Goal: Information Seeking & Learning: Find specific fact

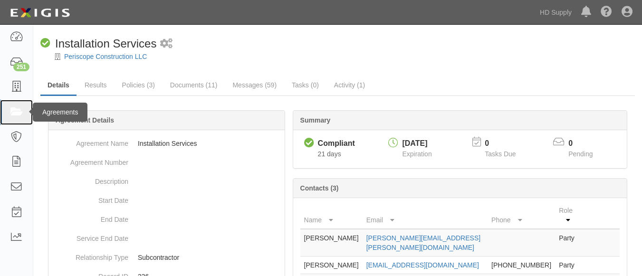
click at [22, 110] on icon at bounding box center [15, 112] width 13 height 11
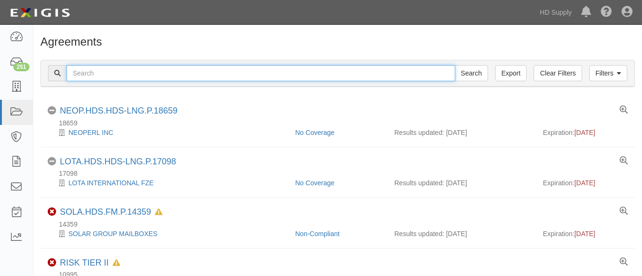
click at [85, 70] on input "text" at bounding box center [260, 73] width 389 height 16
paste input "Rheia Verve,LLC DBA ALL Best Cabinet"
type input "Rheia Verve,LLC DBA ALL Best Cabinet"
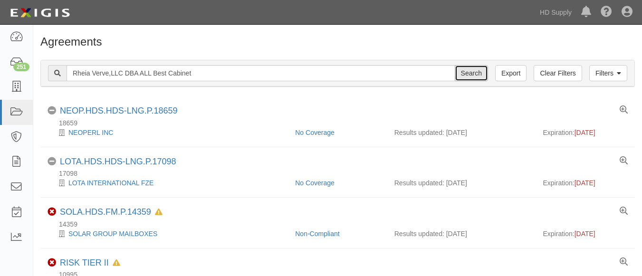
click at [463, 78] on input "Search" at bounding box center [471, 73] width 33 height 16
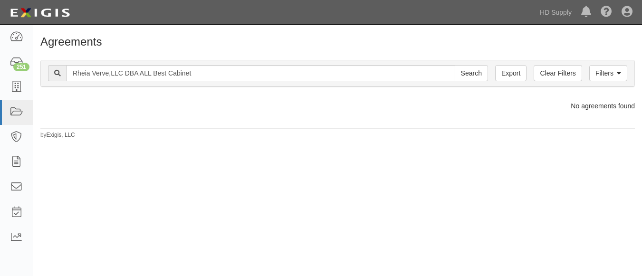
scroll to position [0, 0]
click at [617, 73] on icon at bounding box center [619, 73] width 4 height 7
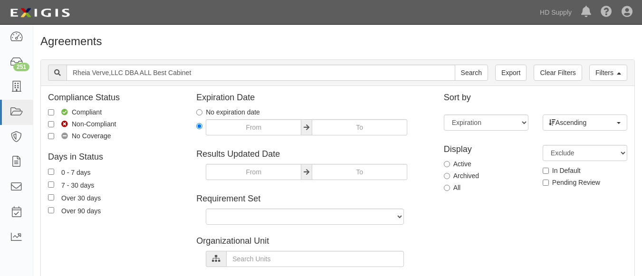
click at [450, 175] on label "Archived" at bounding box center [461, 175] width 35 height 9
click at [450, 175] on input "Archived" at bounding box center [447, 176] width 6 height 6
radio input "true"
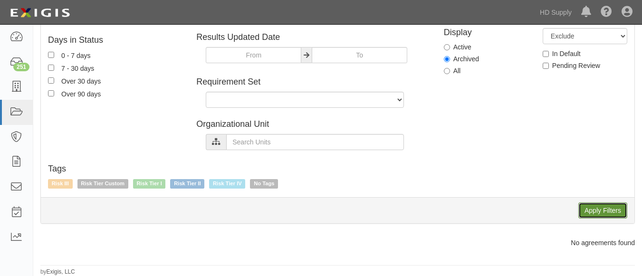
click at [594, 206] on input "Apply Filters" at bounding box center [602, 210] width 49 height 16
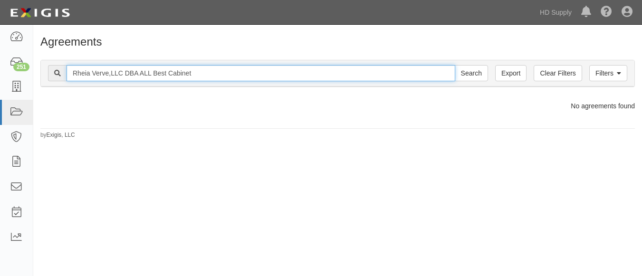
click at [214, 73] on input "Rheia Verve,LLC DBA ALL Best Cabinet" at bounding box center [260, 73] width 389 height 16
click at [455, 65] on input "Search" at bounding box center [471, 73] width 33 height 16
click at [138, 74] on input "Rheia Verve,LLC DBA ALL Best Cabinet" at bounding box center [260, 73] width 389 height 16
click at [138, 74] on input "ALL Best Cabinet" at bounding box center [260, 73] width 389 height 16
type input "ALL Best Cabinet"
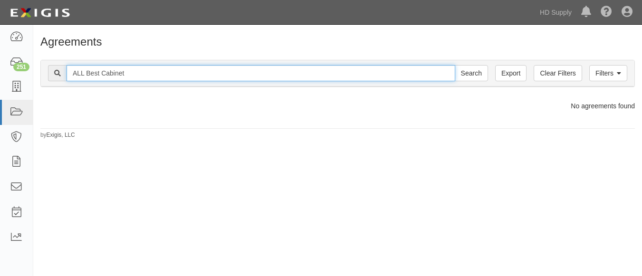
click at [455, 65] on input "Search" at bounding box center [471, 73] width 33 height 16
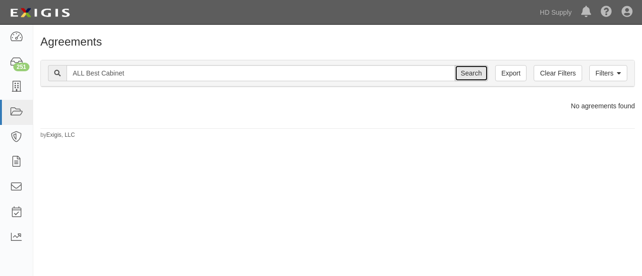
click at [471, 69] on input "Search" at bounding box center [471, 73] width 33 height 16
click at [620, 75] on icon at bounding box center [619, 73] width 4 height 7
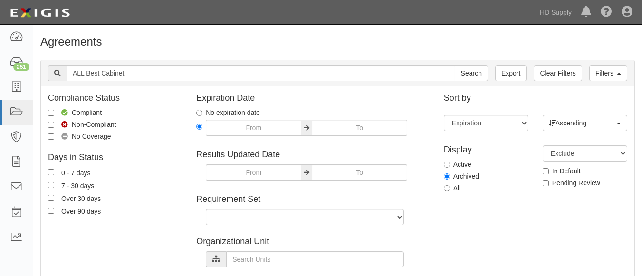
click at [444, 192] on label "All" at bounding box center [452, 187] width 17 height 9
click at [444, 191] on input "All" at bounding box center [447, 188] width 6 height 6
radio input "true"
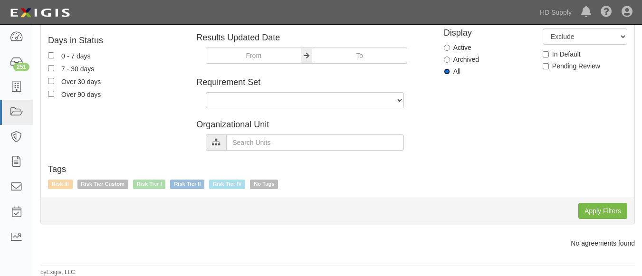
scroll to position [117, 0]
click at [587, 216] on input "Apply Filters" at bounding box center [602, 210] width 49 height 16
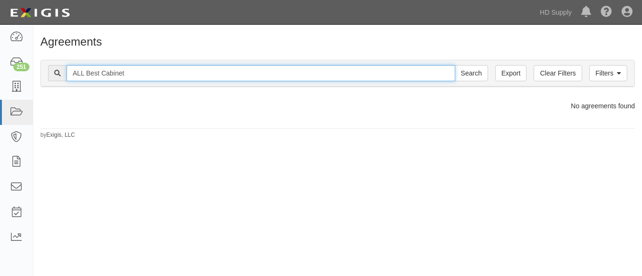
drag, startPoint x: 69, startPoint y: 73, endPoint x: 134, endPoint y: 70, distance: 65.1
click at [134, 70] on input "ALL Best Cabinet" at bounding box center [260, 73] width 389 height 16
paste input "Rheia Verve,LLC DBA"
type input "Rheia Verve,LLC DBA ALL Best Cabinet"
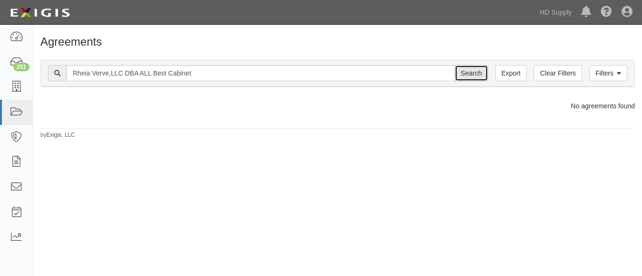
click at [465, 76] on input "Search" at bounding box center [471, 73] width 33 height 16
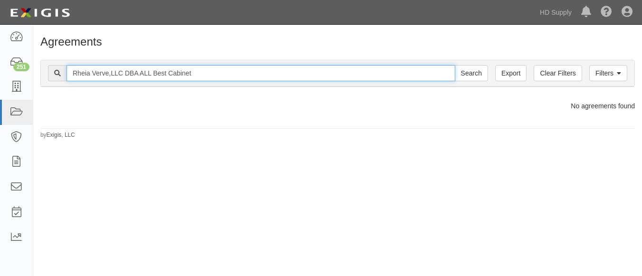
click at [213, 66] on input "Rheia Verve,LLC DBA ALL Best Cabinet" at bounding box center [260, 73] width 389 height 16
click at [206, 77] on input "Rheia Verve,LLC DBA ALL Best Cabinet" at bounding box center [260, 73] width 389 height 16
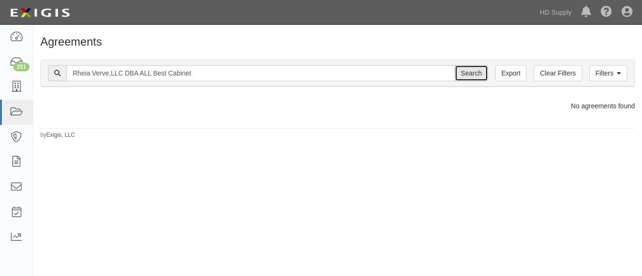
click at [470, 75] on input "Search" at bounding box center [471, 73] width 33 height 16
